Goal: Information Seeking & Learning: Check status

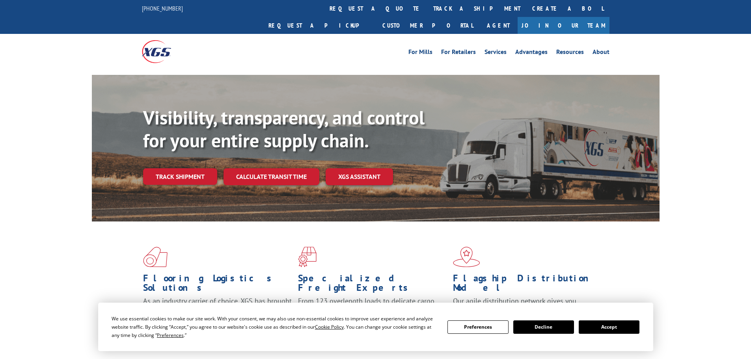
drag, startPoint x: 0, startPoint y: 0, endPoint x: 369, endPoint y: 58, distance: 373.2
click at [427, 12] on link "track a shipment" at bounding box center [476, 8] width 99 height 17
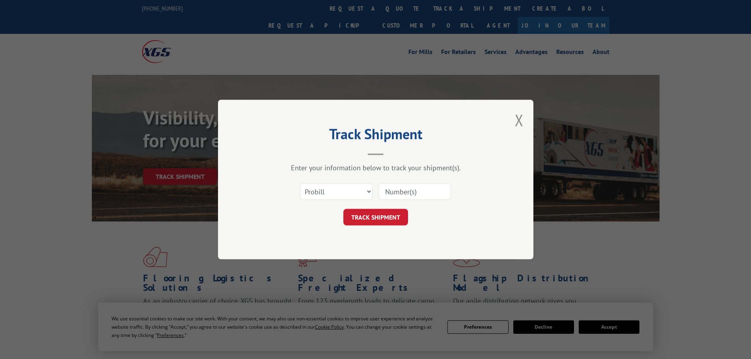
click at [415, 187] on input at bounding box center [414, 191] width 73 height 17
paste input "17102840"
type input "17102840"
click at [394, 218] on button "TRACK SHIPMENT" at bounding box center [375, 217] width 65 height 17
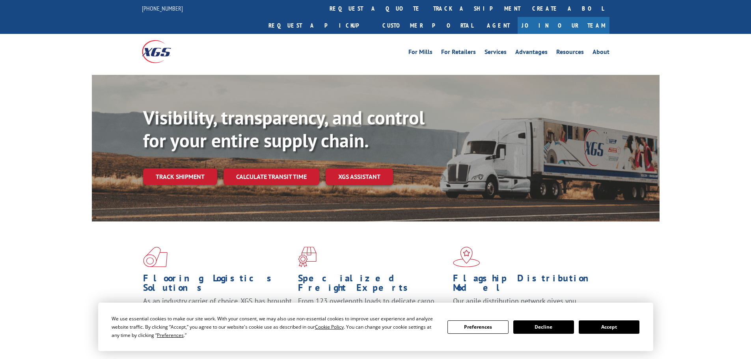
drag, startPoint x: 0, startPoint y: 0, endPoint x: 362, endPoint y: 45, distance: 364.6
click at [427, 7] on link "track a shipment" at bounding box center [476, 8] width 99 height 17
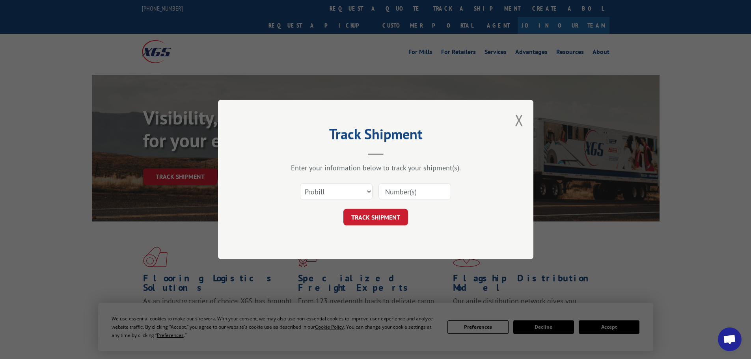
drag, startPoint x: 414, startPoint y: 190, endPoint x: 407, endPoint y: 200, distance: 12.6
click at [414, 190] on input at bounding box center [414, 191] width 73 height 17
paste input "17342384"
type input "17342384"
click at [388, 219] on button "TRACK SHIPMENT" at bounding box center [375, 217] width 65 height 17
